Goal: Task Accomplishment & Management: Use online tool/utility

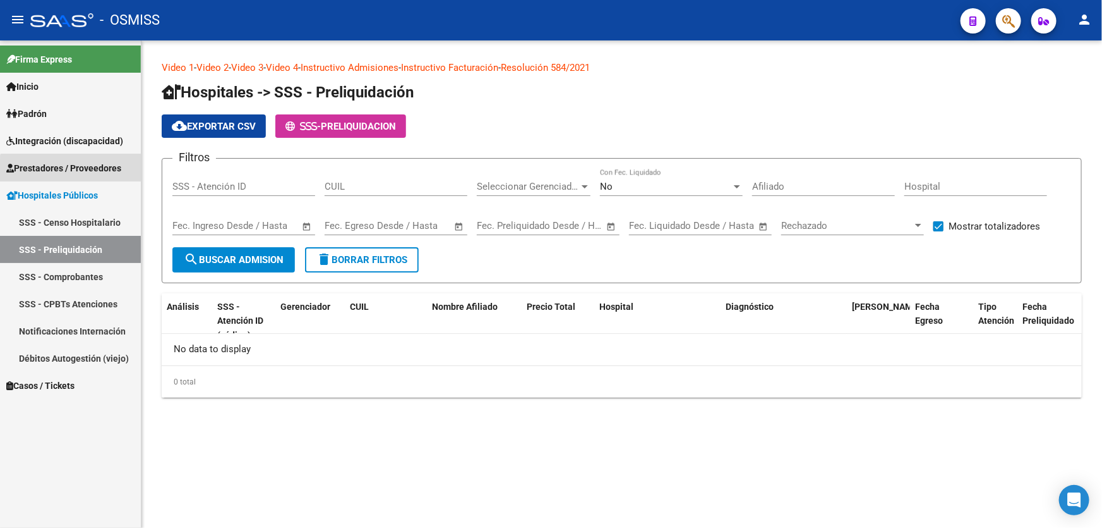
click at [83, 173] on span "Prestadores / Proveedores" at bounding box center [63, 168] width 115 height 14
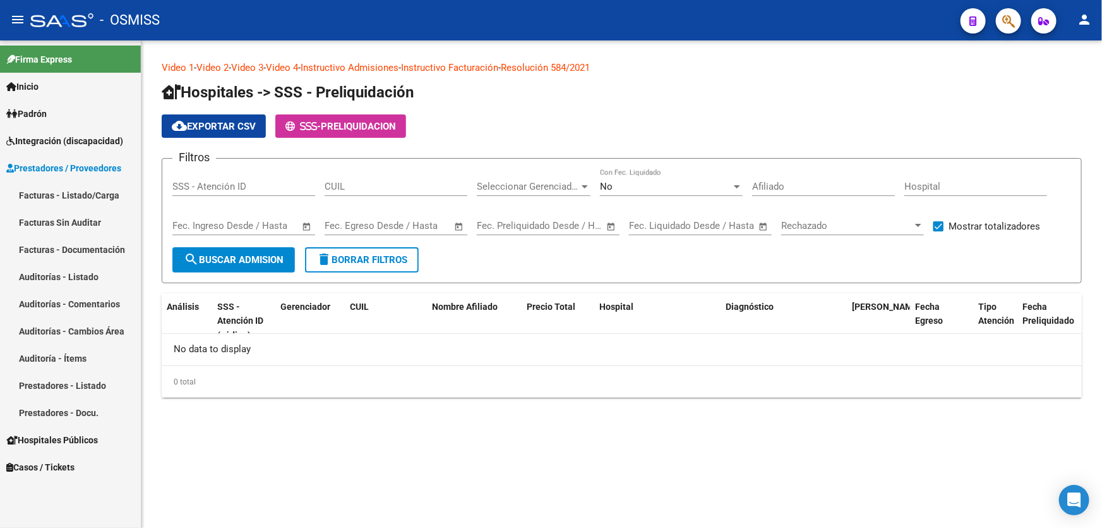
click at [114, 174] on span "Prestadores / Proveedores" at bounding box center [63, 168] width 115 height 14
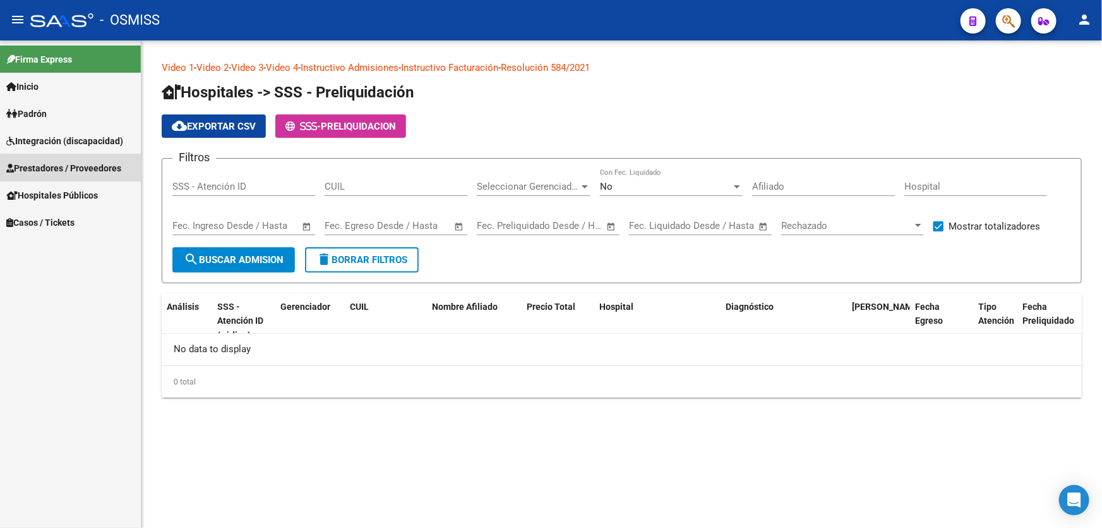
click at [102, 174] on link "Prestadores / Proveedores" at bounding box center [70, 167] width 141 height 27
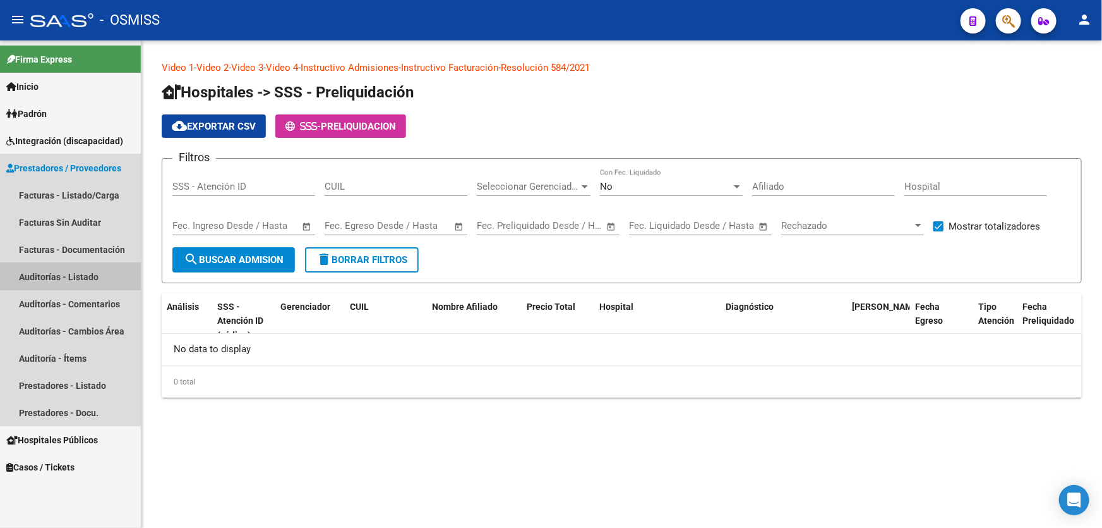
click at [89, 284] on link "Auditorías - Listado" at bounding box center [70, 276] width 141 height 27
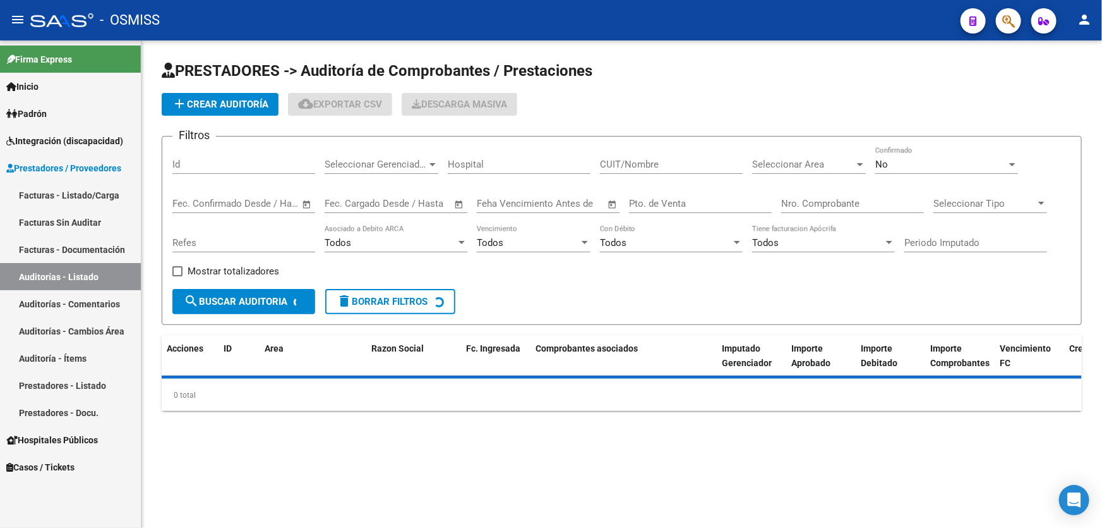
click at [815, 195] on div "Nro. Comprobante" at bounding box center [853, 199] width 143 height 27
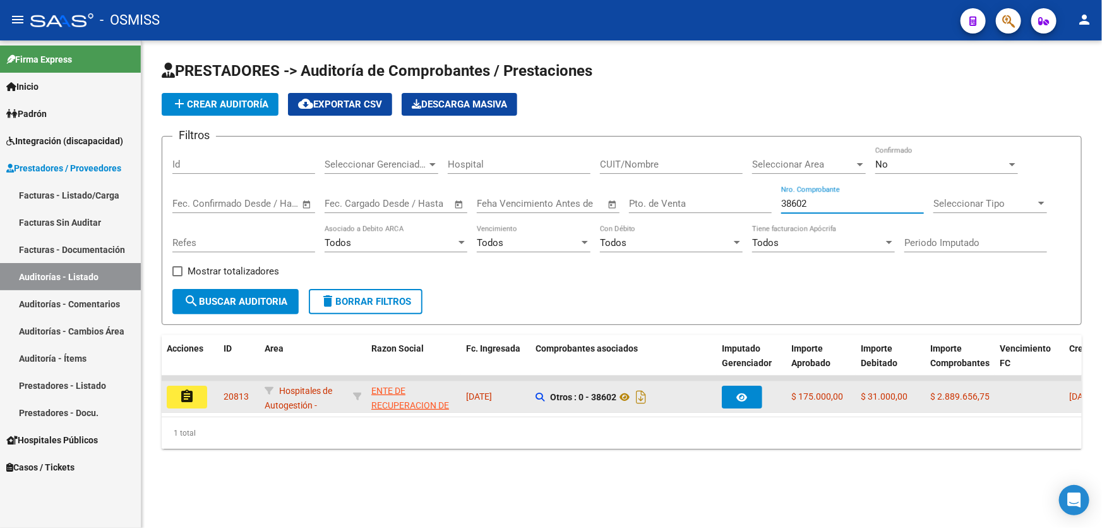
type input "38602"
click at [198, 393] on button "assignment" at bounding box center [187, 396] width 40 height 23
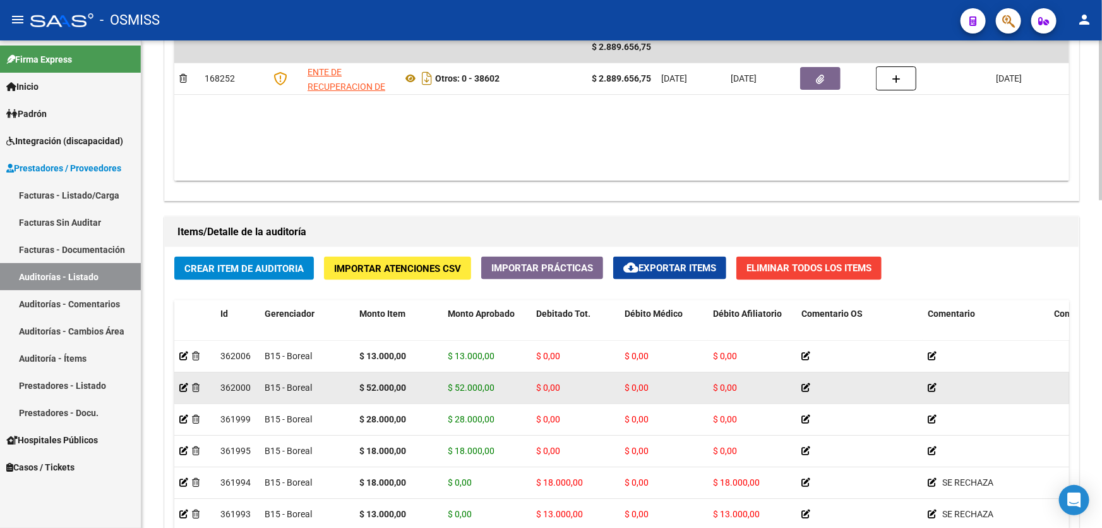
drag, startPoint x: 452, startPoint y: 369, endPoint x: 656, endPoint y: 389, distance: 205.0
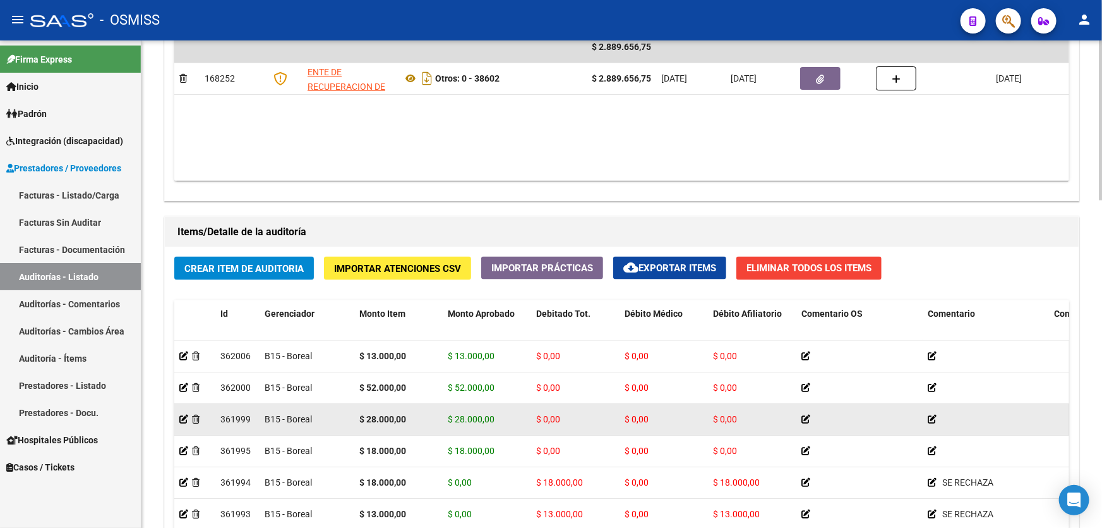
scroll to position [747, 0]
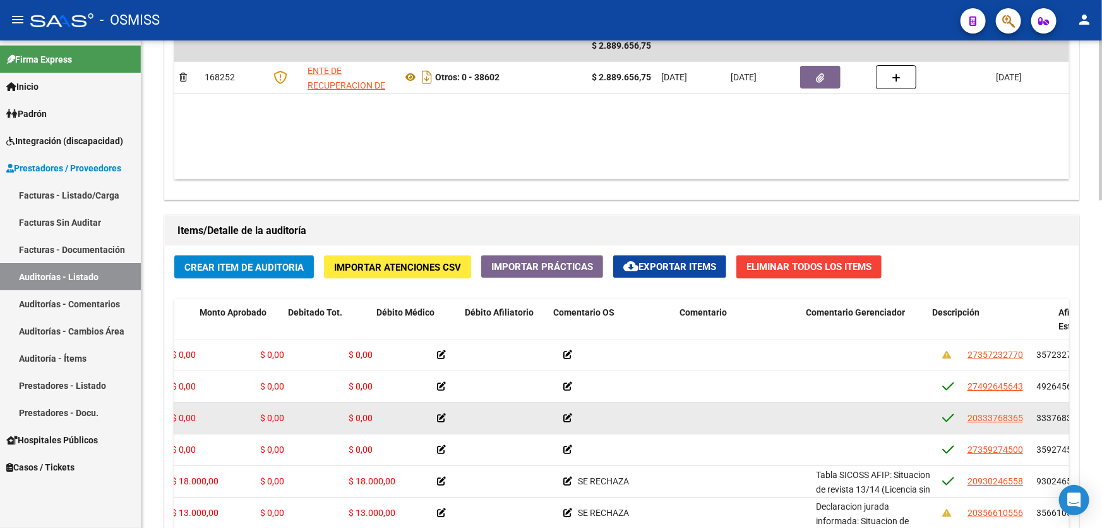
drag, startPoint x: 618, startPoint y: 425, endPoint x: 703, endPoint y: 421, distance: 85.4
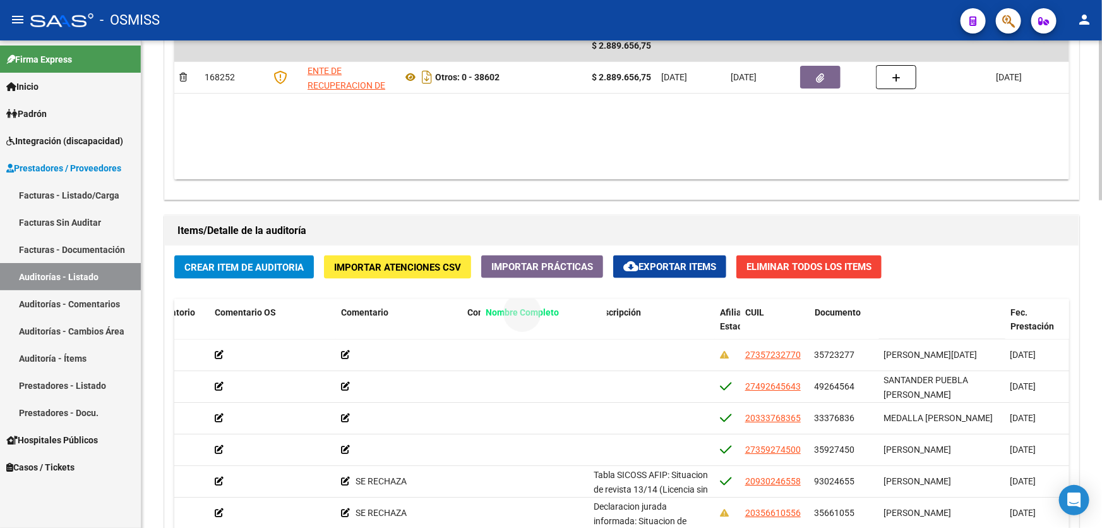
drag, startPoint x: 909, startPoint y: 307, endPoint x: 502, endPoint y: 310, distance: 407.5
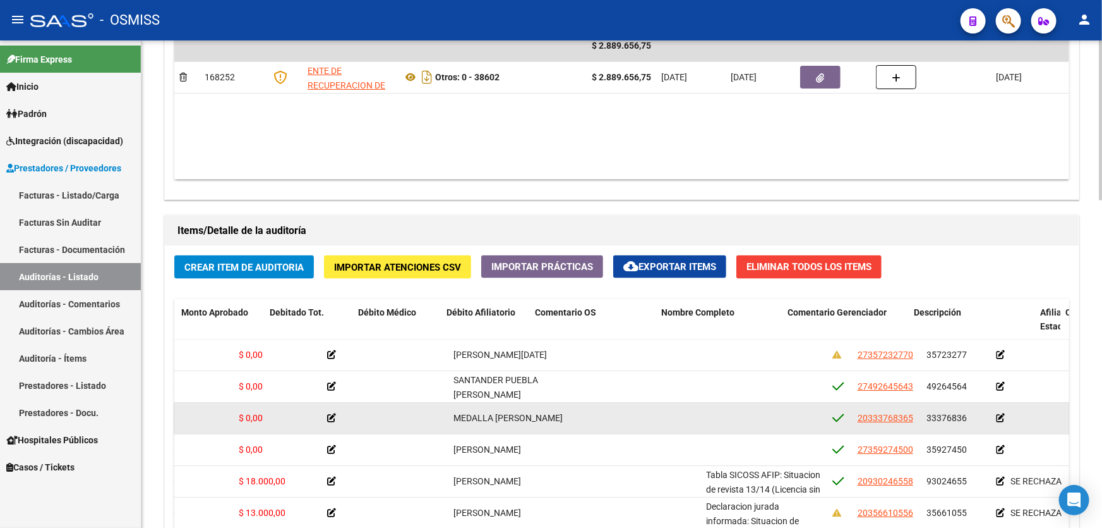
scroll to position [0, 0]
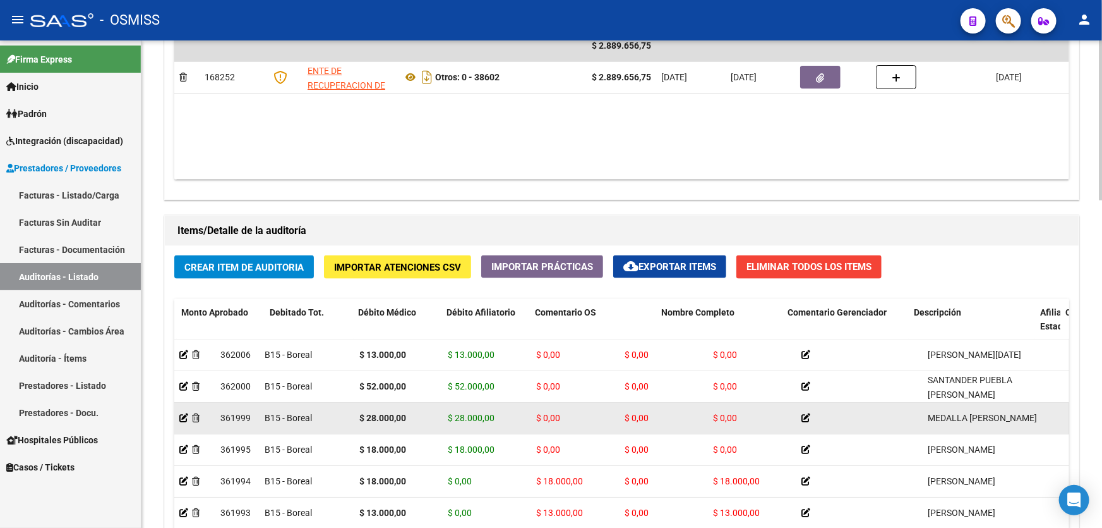
drag, startPoint x: 454, startPoint y: 402, endPoint x: 365, endPoint y: 402, distance: 88.5
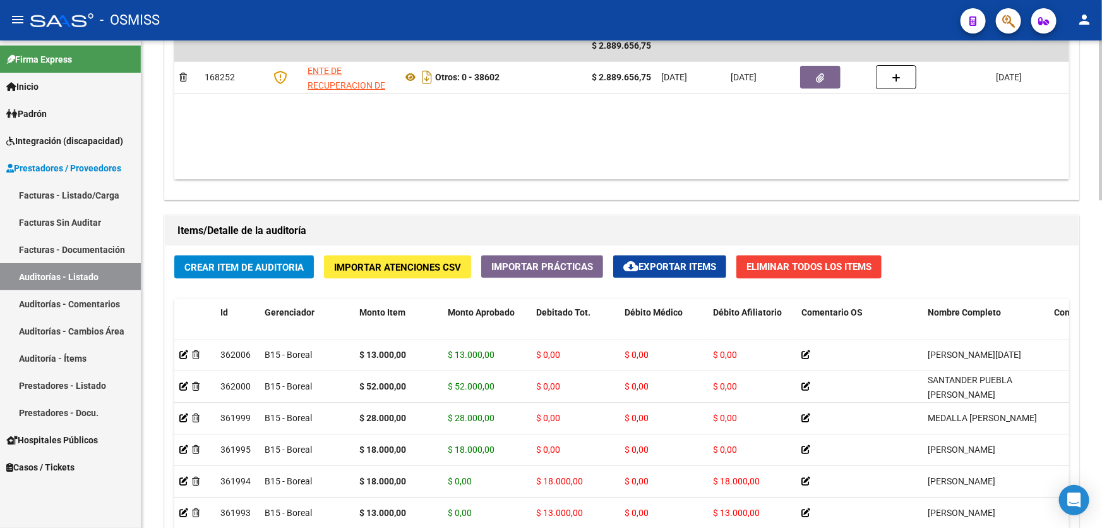
click at [519, 129] on datatable-body "$ 2.889.656,75 168252 ENTE DE RECUPERACION DE FONDOS PARA EL FORTALECIMIENTO DE…" at bounding box center [621, 104] width 895 height 149
